Goal: Task Accomplishment & Management: Manage account settings

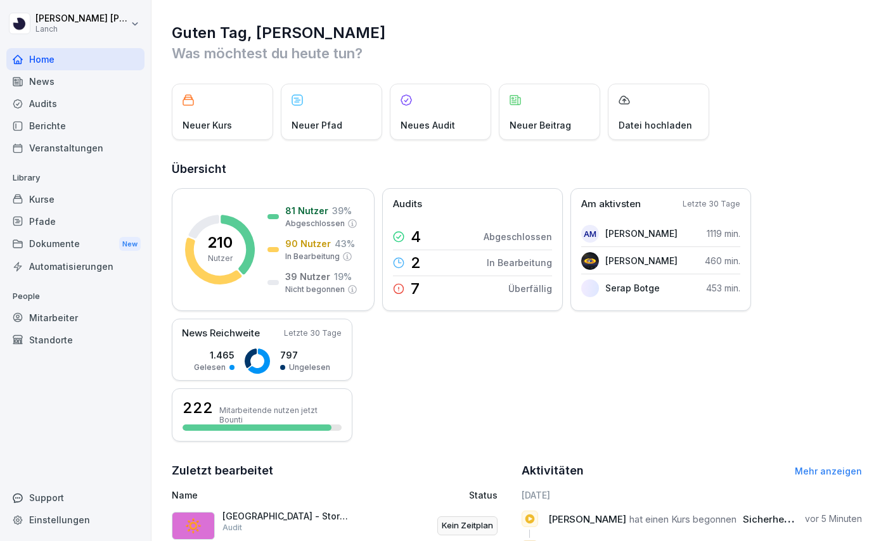
click at [56, 245] on div "Dokumente New" at bounding box center [75, 244] width 138 height 23
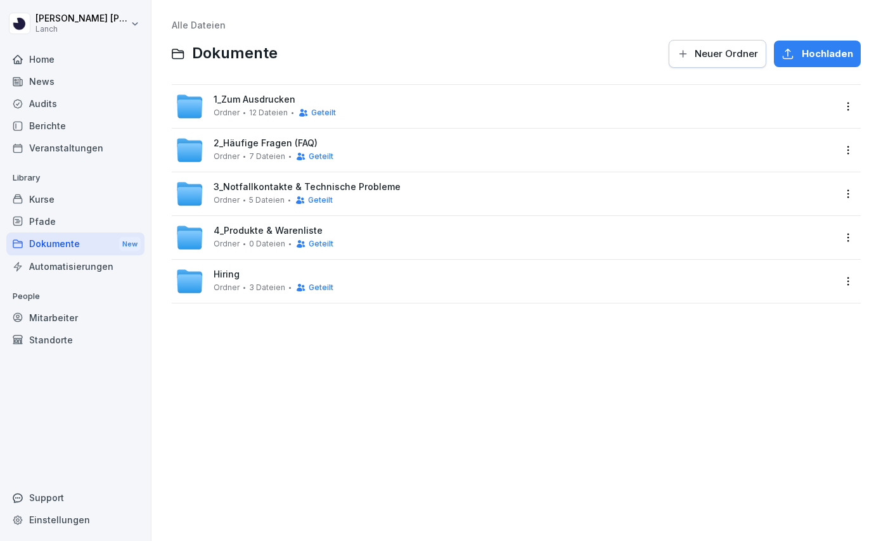
click at [235, 110] on span "Ordner" at bounding box center [227, 112] width 26 height 9
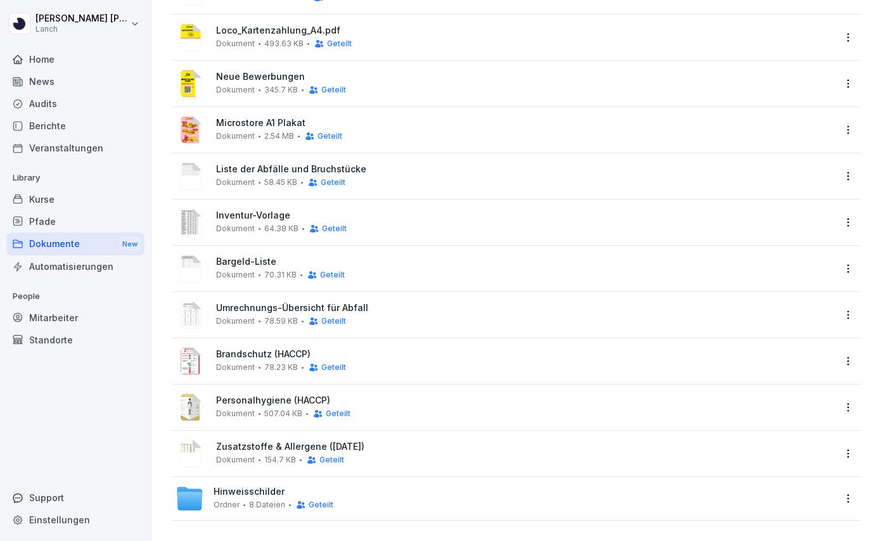
scroll to position [162, 0]
click at [257, 496] on span "Hinweisschilder" at bounding box center [249, 492] width 71 height 11
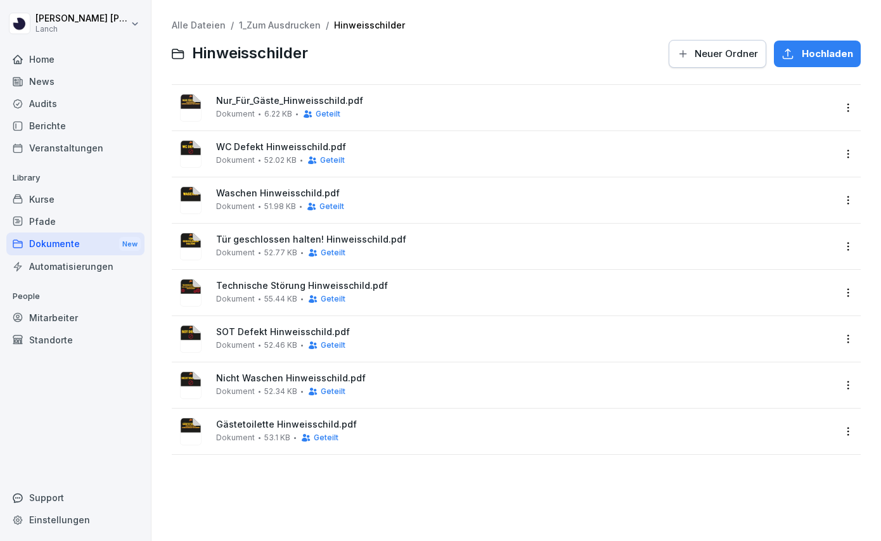
click at [279, 297] on span "55.44 KB" at bounding box center [280, 299] width 33 height 9
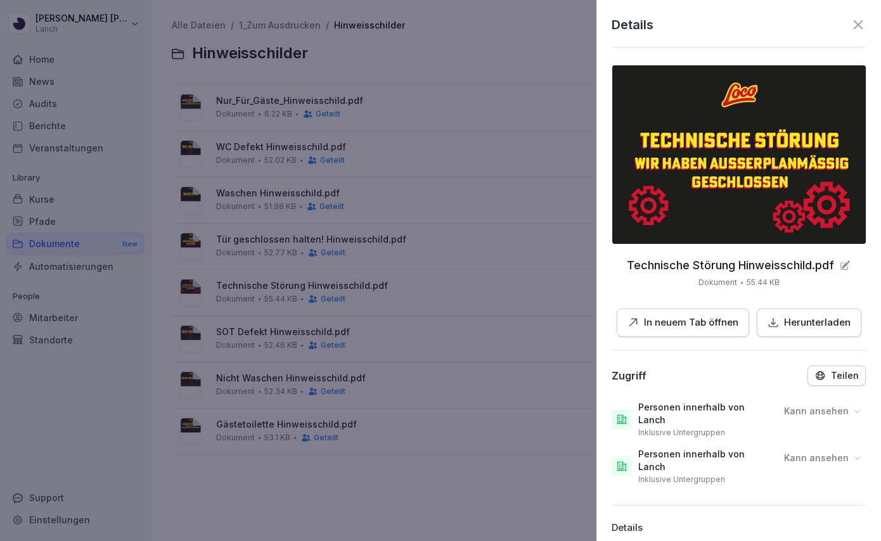
click at [808, 321] on p "Herunterladen" at bounding box center [817, 323] width 67 height 15
click at [863, 28] on icon at bounding box center [858, 24] width 15 height 15
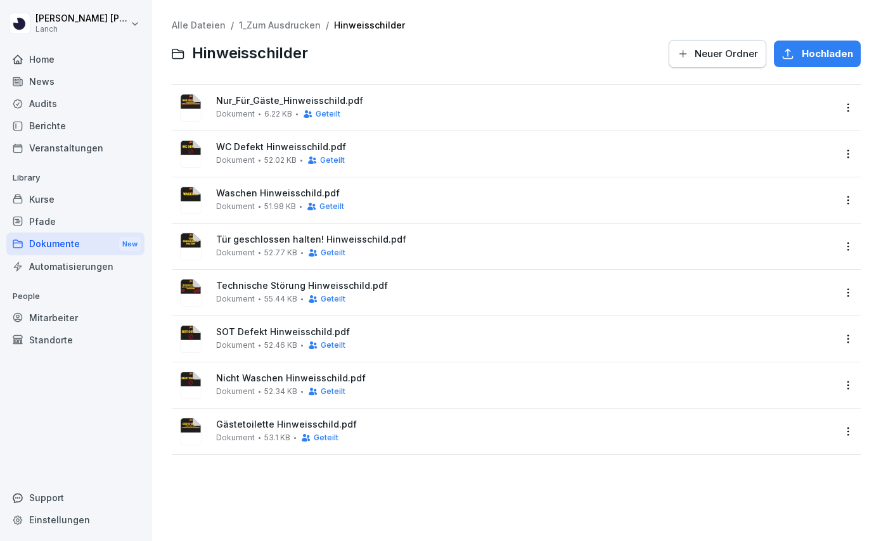
click at [494, 56] on div at bounding box center [488, 54] width 345 height 30
click at [276, 20] on link "1_Zum Ausdrucken" at bounding box center [280, 25] width 82 height 11
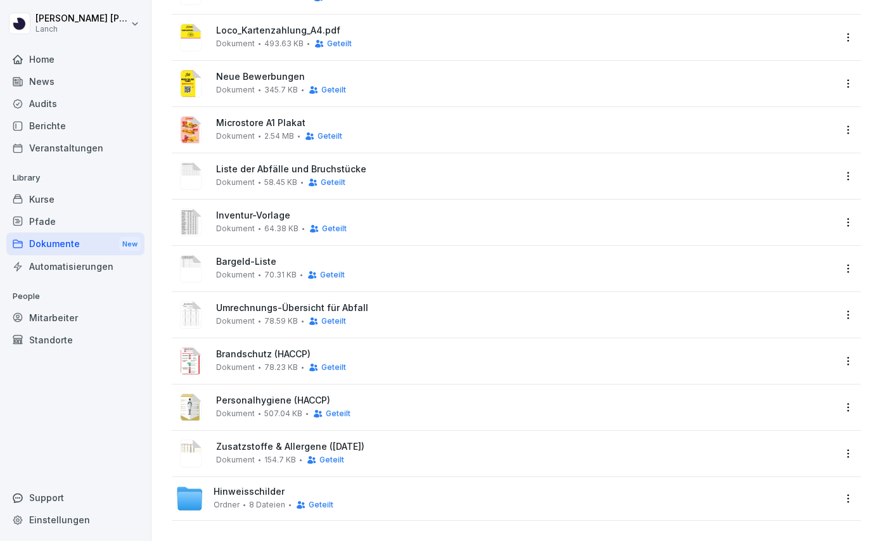
scroll to position [162, 0]
drag, startPoint x: 245, startPoint y: 37, endPoint x: 269, endPoint y: 533, distance: 496.3
click at [269, 533] on div "Alle Dateien / 1_Zum Ausdrucken 1_Zum Ausdrucken Neuer Ordner Hochladen Barzahl…" at bounding box center [517, 190] width 730 height 704
click at [849, 37] on html "Julia Mohdi Alaoui Lanch Home News Audits Berichte Veranstaltungen Library Kurs…" at bounding box center [440, 270] width 881 height 541
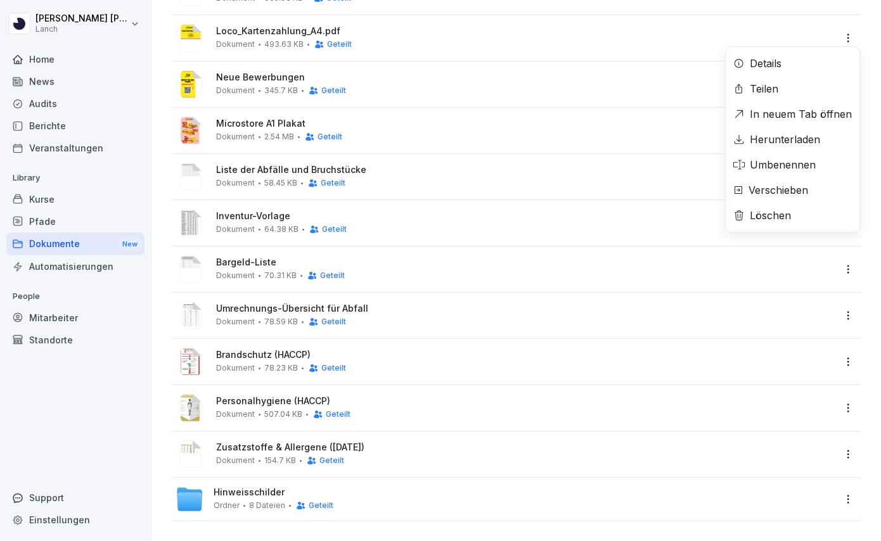
click at [793, 184] on div "Verschieben" at bounding box center [779, 190] width 60 height 15
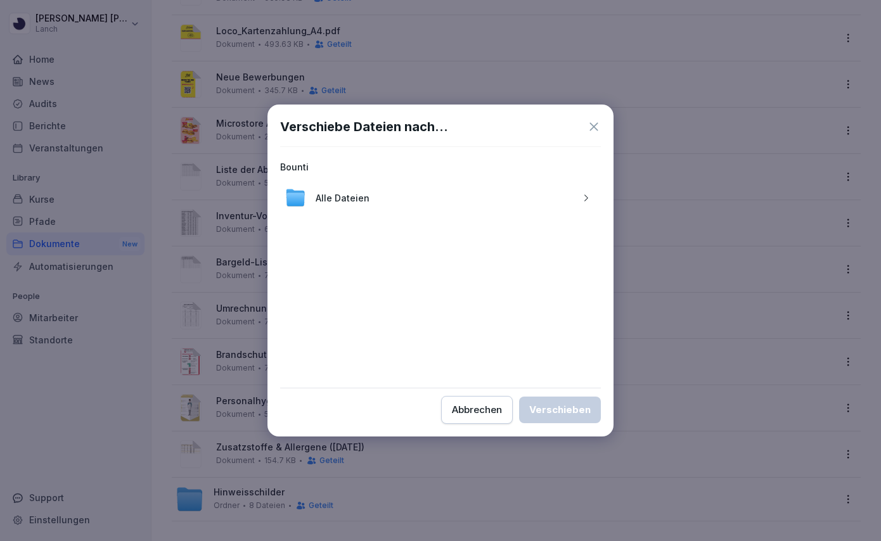
click at [548, 205] on div "Alle Dateien" at bounding box center [440, 198] width 321 height 30
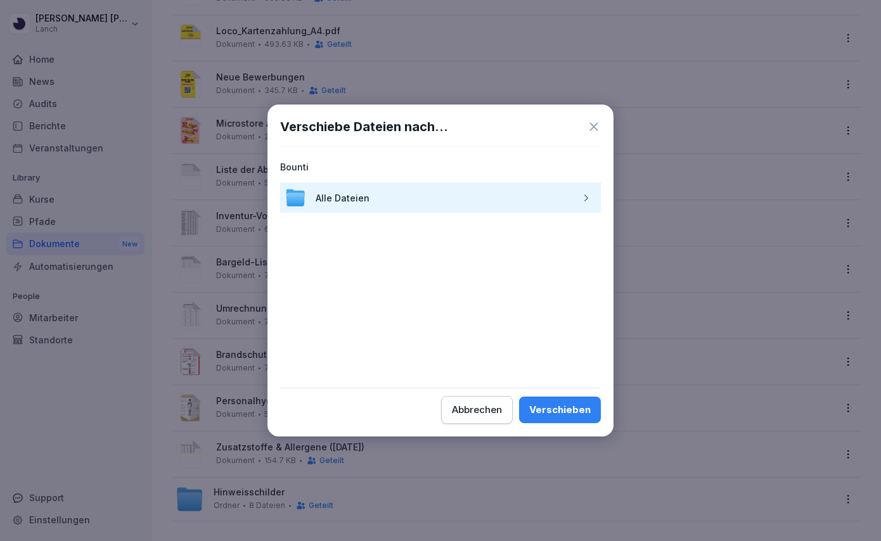
click at [581, 200] on icon "button" at bounding box center [586, 198] width 10 height 10
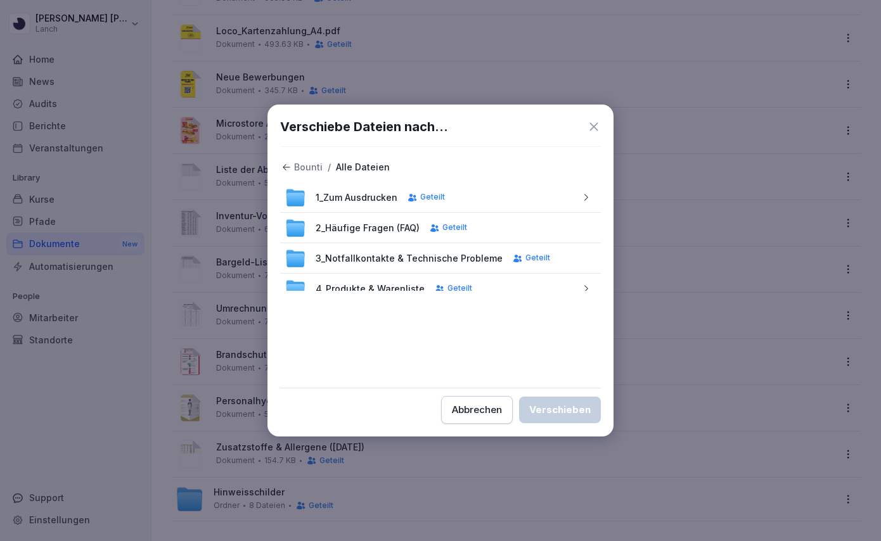
click at [588, 198] on icon "button" at bounding box center [586, 198] width 10 height 10
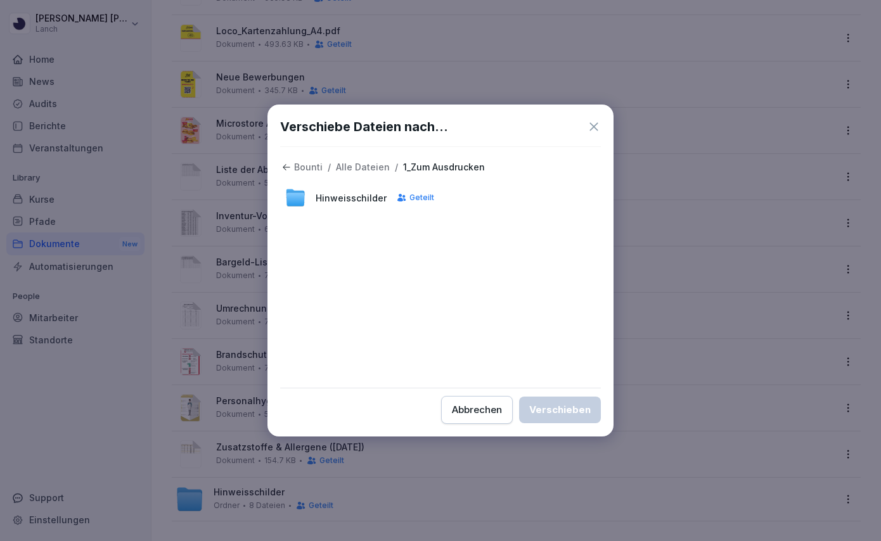
click at [545, 202] on div "Hinweisschilder Geteilt" at bounding box center [440, 198] width 321 height 30
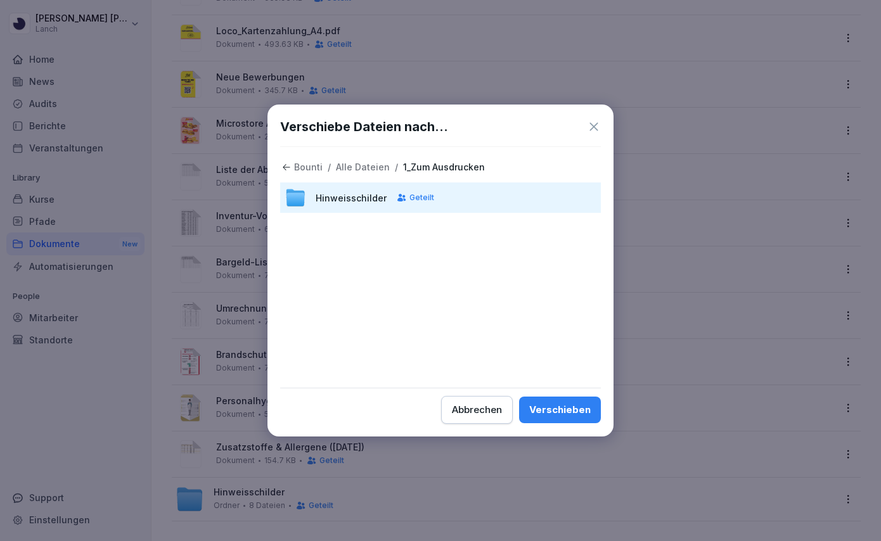
click at [566, 413] on div "Verschieben" at bounding box center [559, 410] width 61 height 14
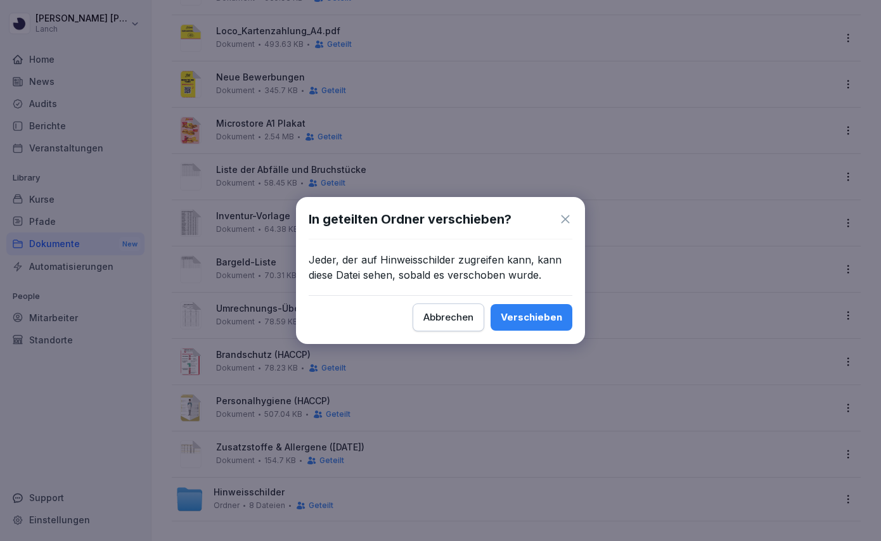
click at [527, 319] on div "Verschieben" at bounding box center [531, 318] width 61 height 14
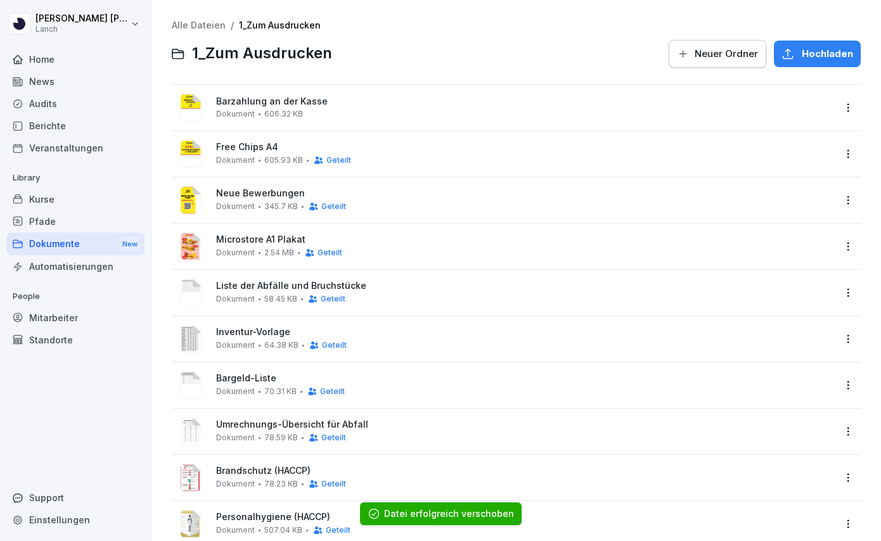
scroll to position [0, 0]
click at [846, 108] on html "Julia Mohdi Alaoui Lanch Home News Audits Berichte Veranstaltungen Library Kurs…" at bounding box center [440, 270] width 881 height 541
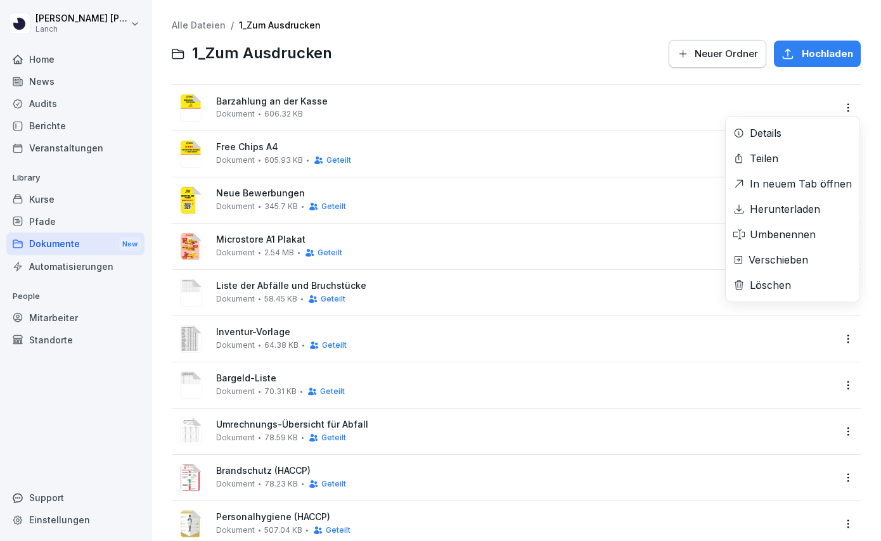
click at [785, 254] on div "Verschieben" at bounding box center [779, 259] width 60 height 15
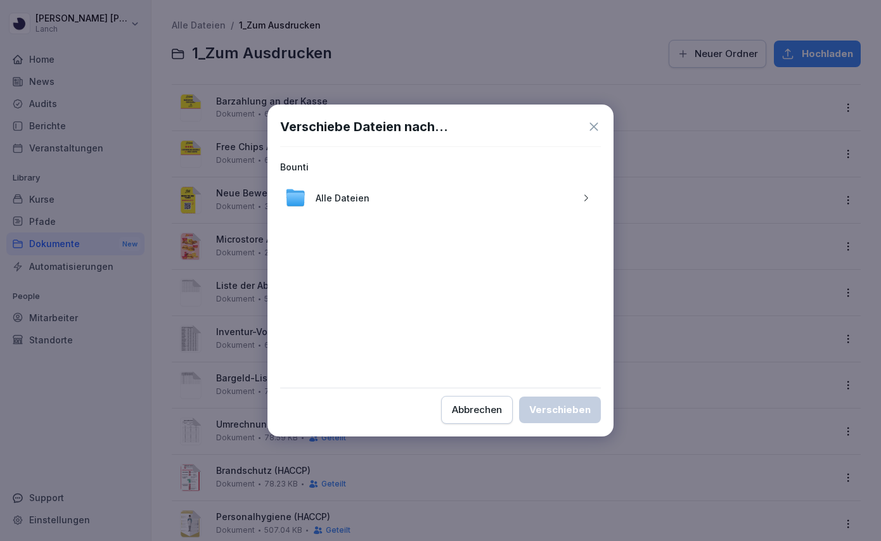
click at [583, 195] on icon "button" at bounding box center [586, 198] width 10 height 10
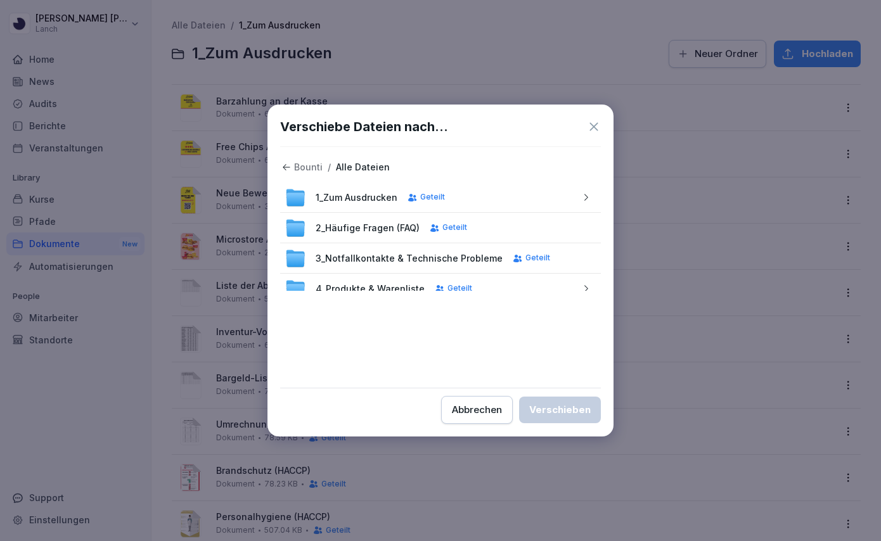
click at [587, 196] on icon "button" at bounding box center [586, 198] width 10 height 10
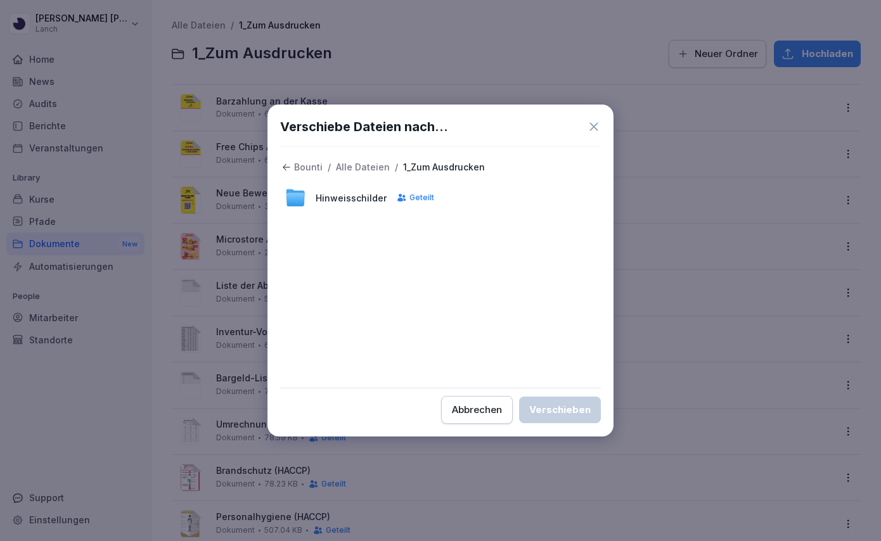
click at [570, 202] on div "Hinweisschilder Geteilt" at bounding box center [440, 198] width 321 height 30
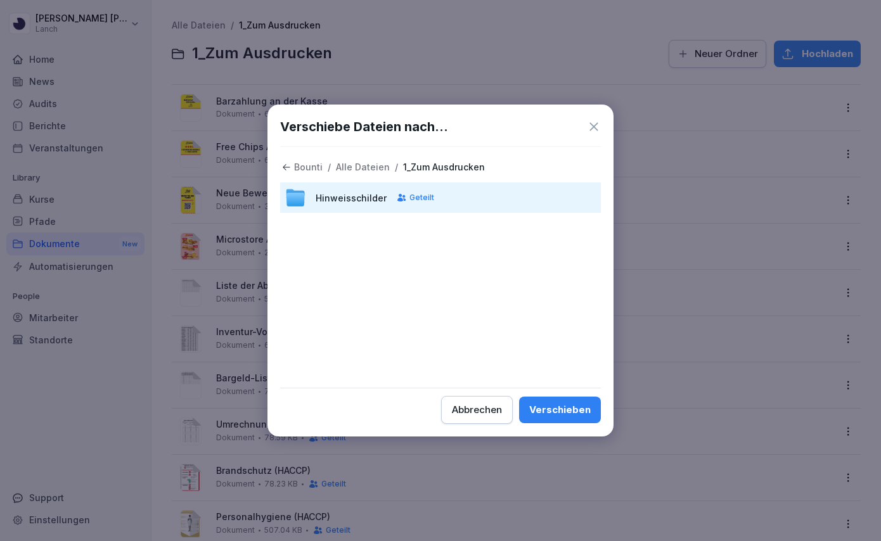
click at [569, 408] on div "Verschieben" at bounding box center [559, 410] width 61 height 14
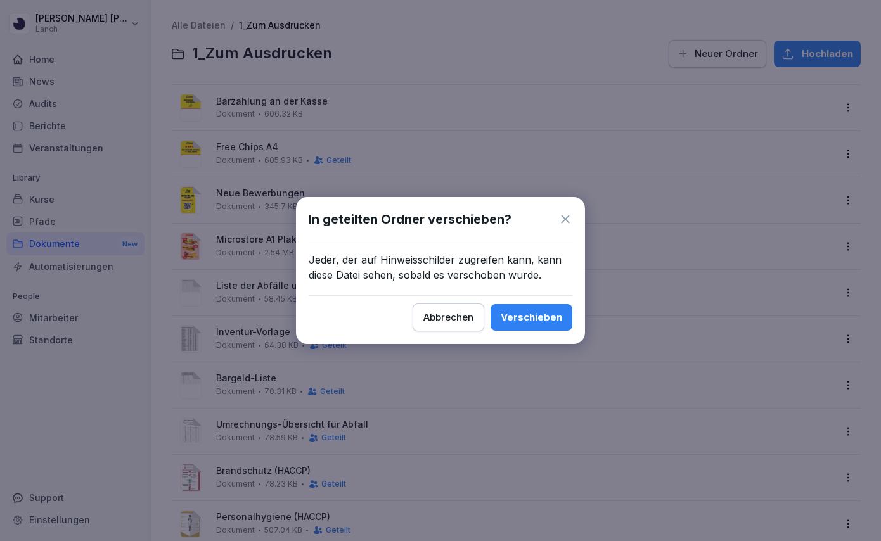
click at [548, 314] on div "Verschieben" at bounding box center [531, 318] width 61 height 14
